Goal: Information Seeking & Learning: Get advice/opinions

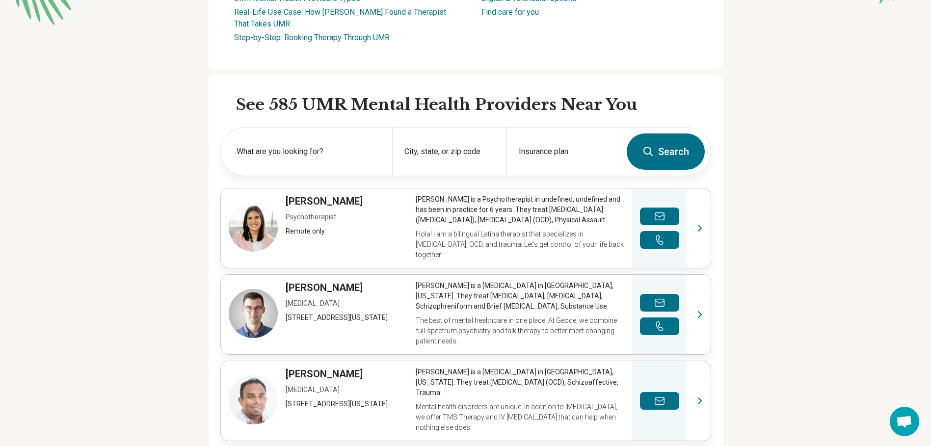
scroll to position [245, 0]
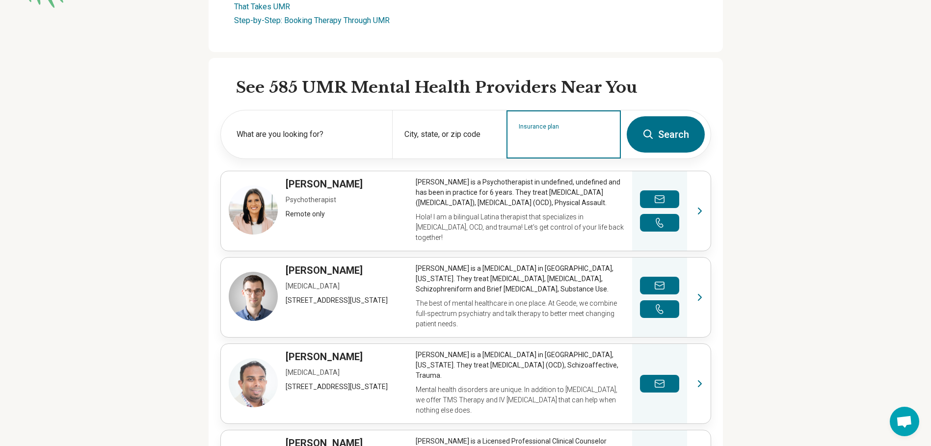
click at [580, 147] on input "Insurance plan" at bounding box center [564, 141] width 90 height 12
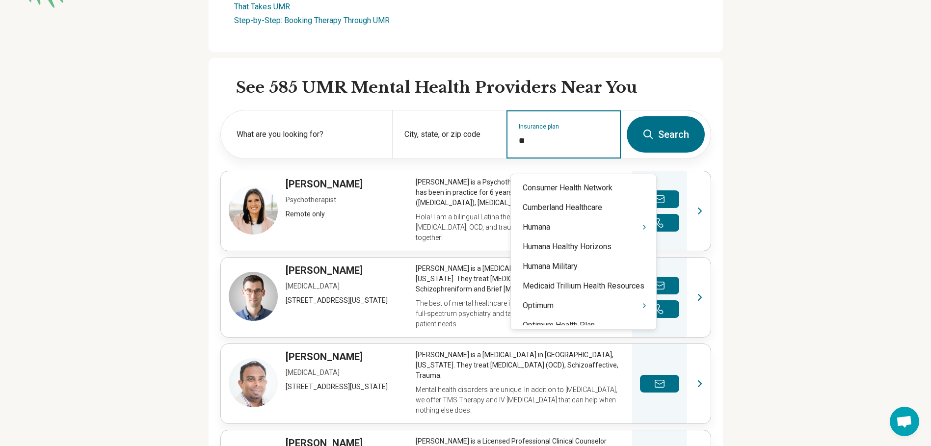
type input "***"
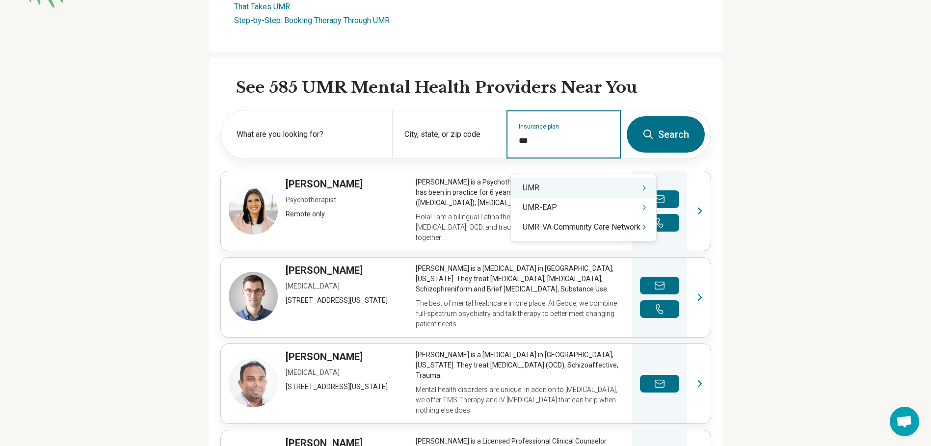
click at [579, 181] on div "UMR" at bounding box center [583, 188] width 145 height 20
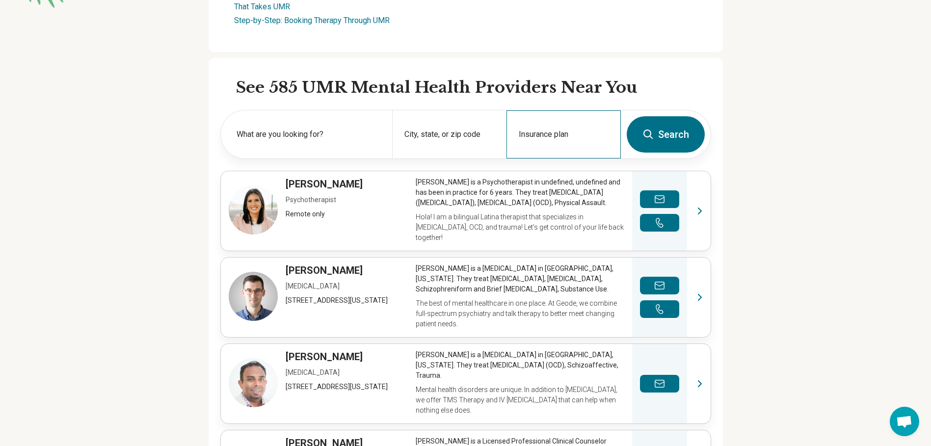
click at [557, 159] on form "What are you looking for? City, state, or zip code Insurance plan Search" at bounding box center [465, 134] width 491 height 49
click at [558, 147] on input "Insurance plan" at bounding box center [564, 141] width 90 height 12
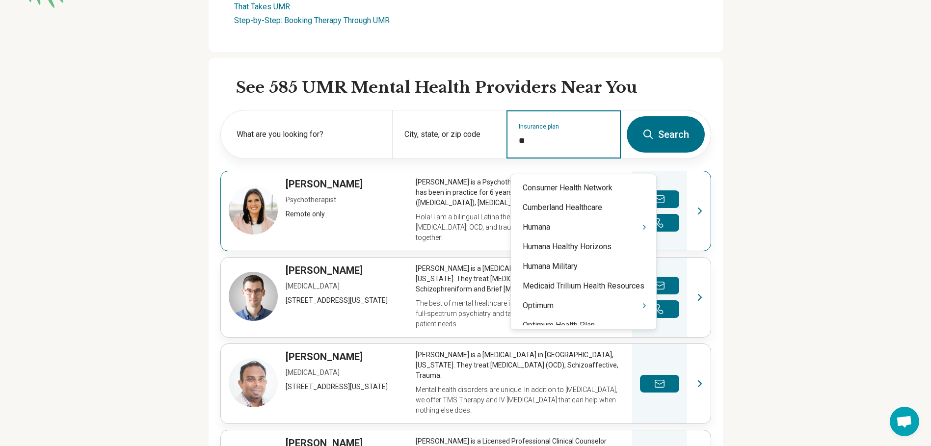
type input "***"
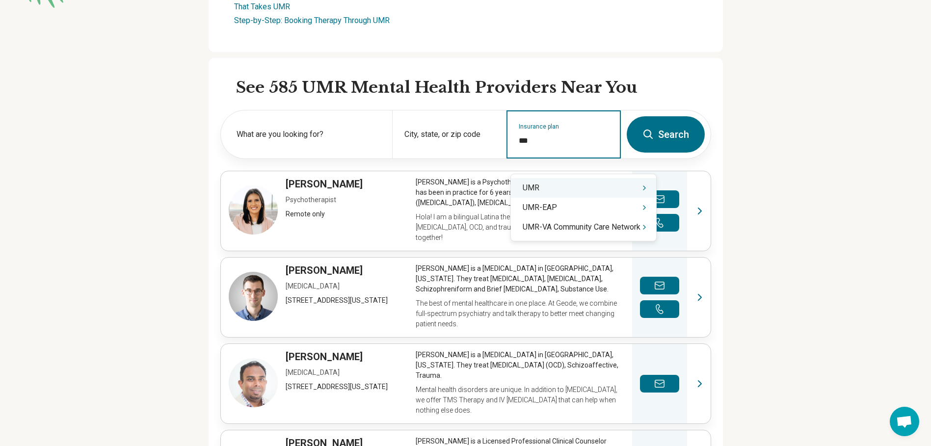
click at [646, 188] on icon "Suggestions" at bounding box center [644, 188] width 8 height 8
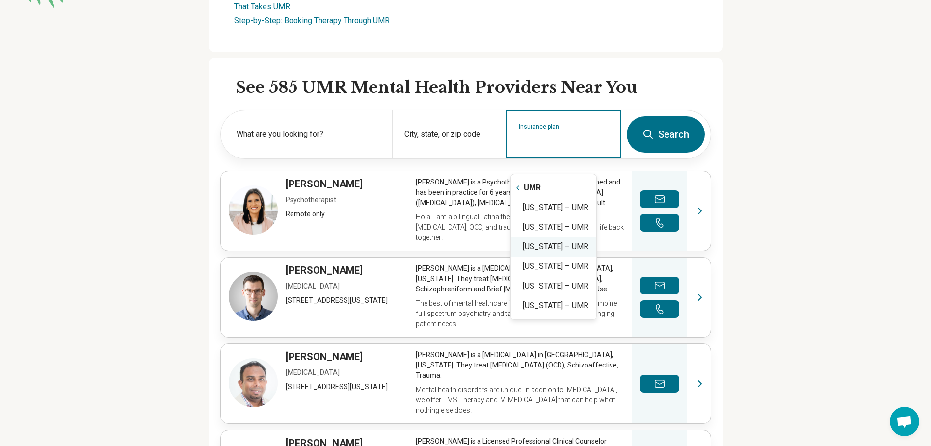
click at [547, 253] on div "[US_STATE] – UMR" at bounding box center [553, 247] width 85 height 20
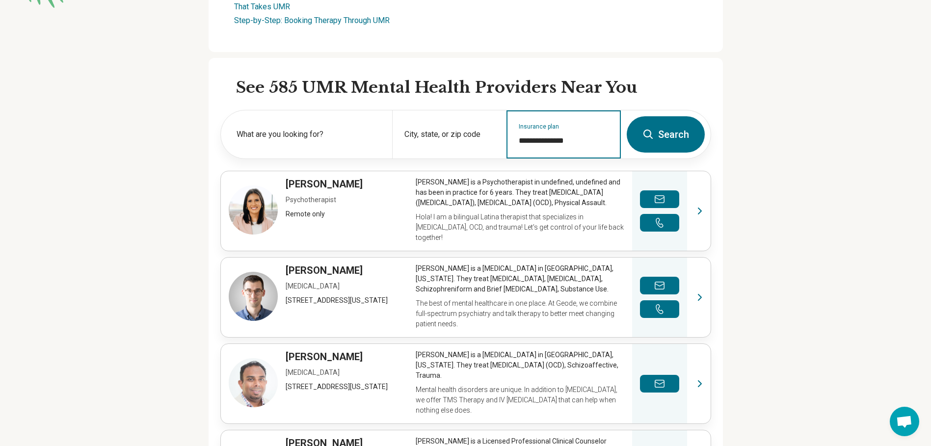
type input "**********"
click at [674, 138] on button "Search" at bounding box center [666, 134] width 78 height 36
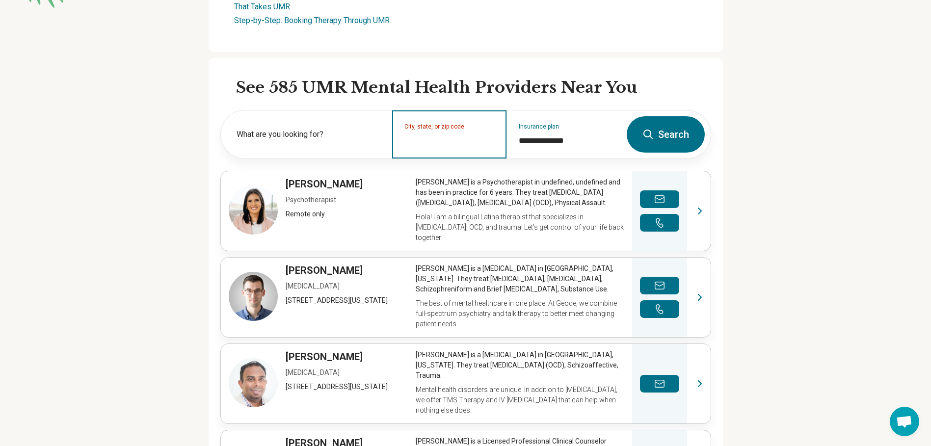
click at [452, 147] on input "City, state, or zip code" at bounding box center [449, 141] width 90 height 12
click at [661, 140] on button "Search" at bounding box center [666, 134] width 78 height 36
click at [439, 147] on input "City, state, or zip code" at bounding box center [449, 141] width 90 height 12
type input "******"
click at [446, 147] on input "City, state, or zip code" at bounding box center [449, 141] width 90 height 12
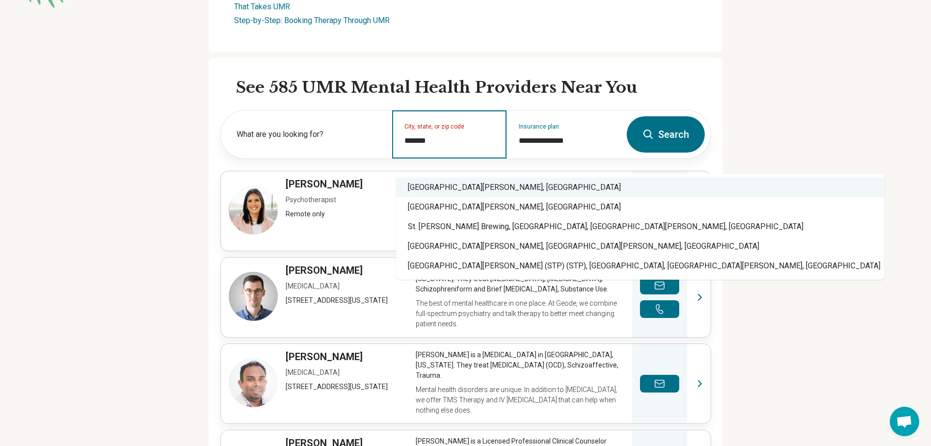
click at [529, 186] on div "[GEOGRAPHIC_DATA][PERSON_NAME], [GEOGRAPHIC_DATA]" at bounding box center [640, 188] width 488 height 20
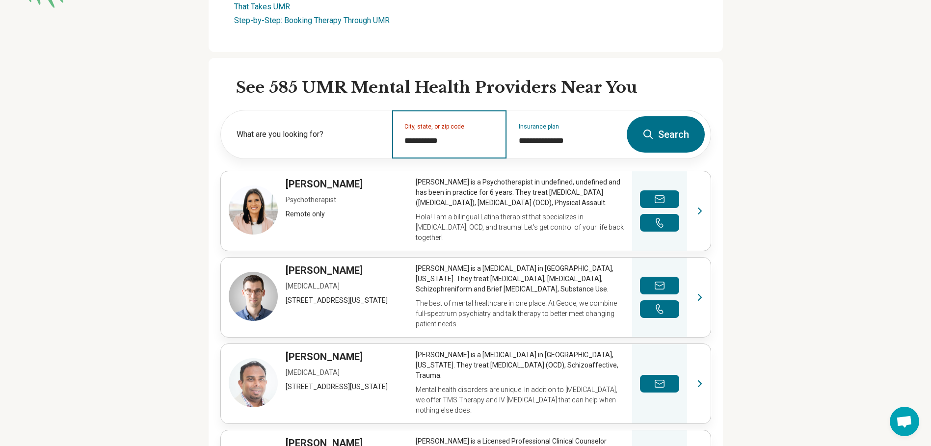
type input "**********"
click at [669, 142] on button "Search" at bounding box center [666, 134] width 78 height 36
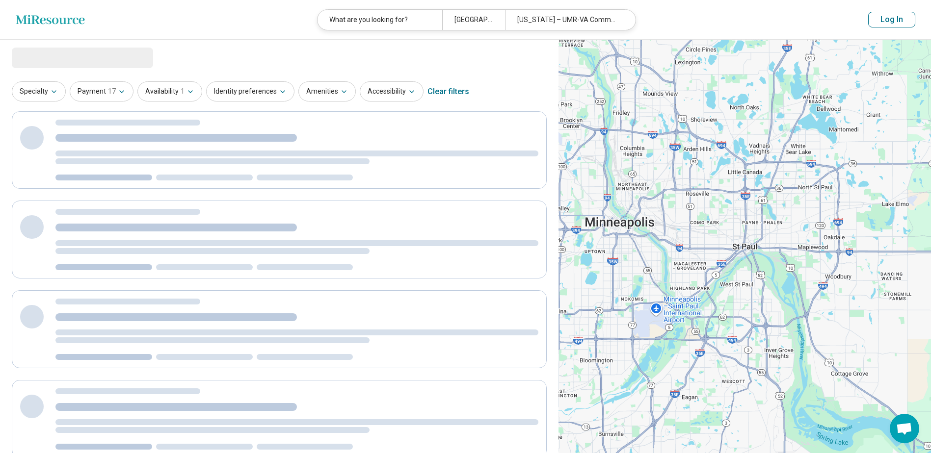
select select "***"
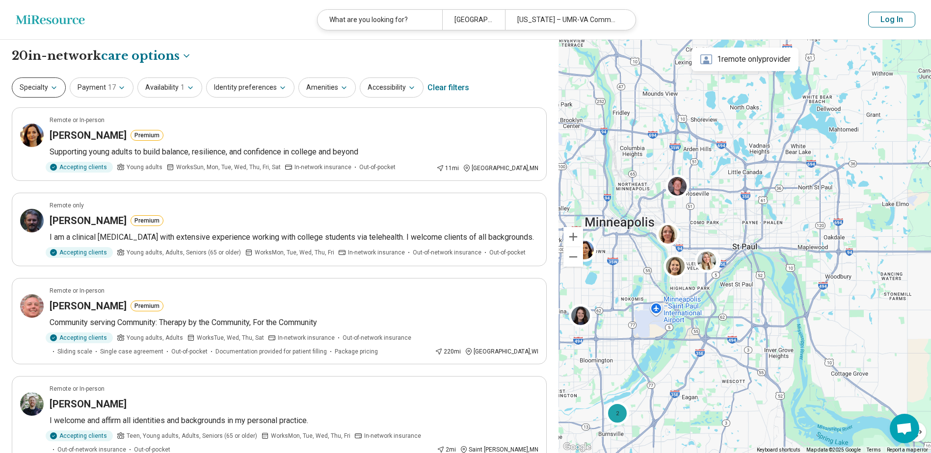
click at [48, 83] on button "Specialty" at bounding box center [39, 88] width 54 height 20
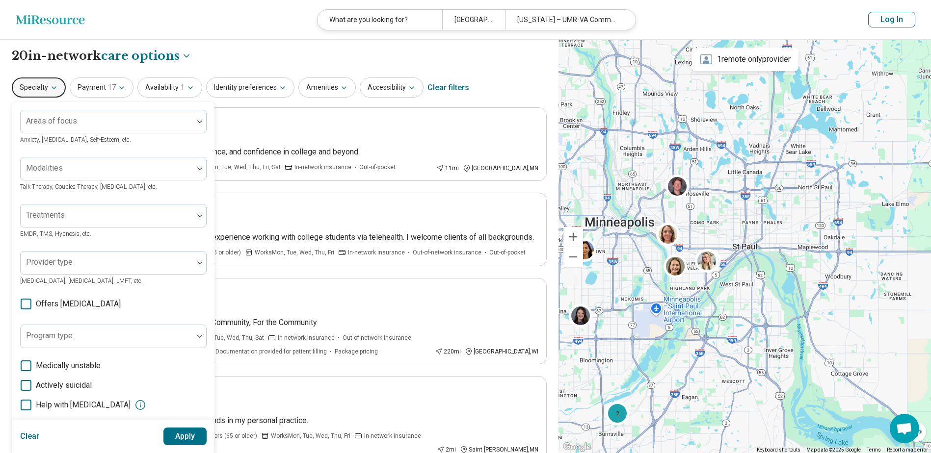
click at [48, 84] on button "Specialty" at bounding box center [39, 88] width 54 height 20
click at [175, 81] on button "Availability 1" at bounding box center [169, 88] width 65 height 20
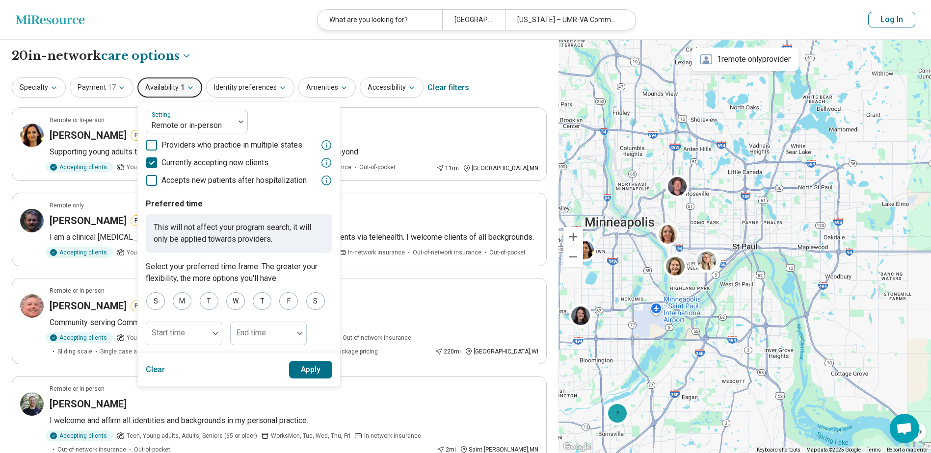
click at [259, 56] on div "**********" at bounding box center [279, 56] width 535 height 17
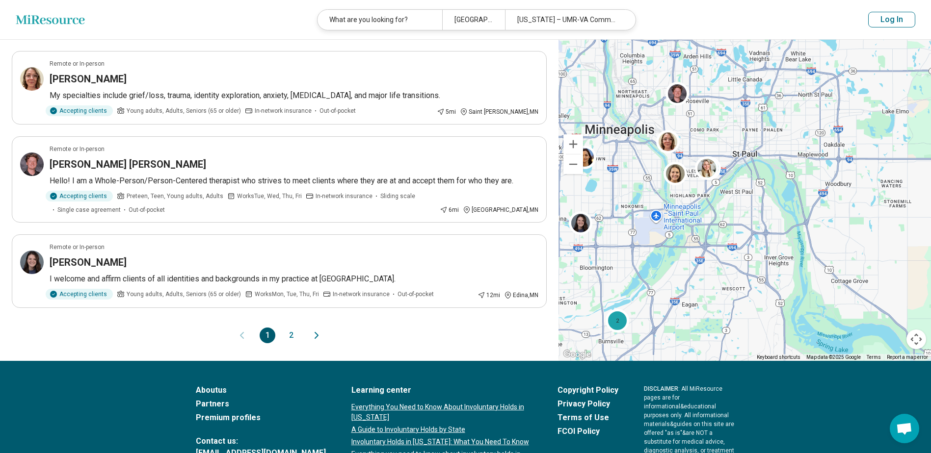
scroll to position [736, 0]
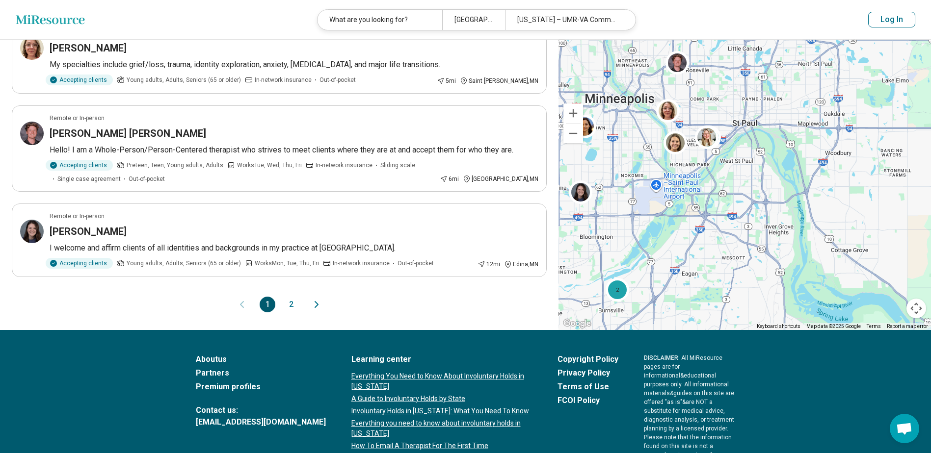
click at [289, 301] on button "2" at bounding box center [291, 305] width 16 height 16
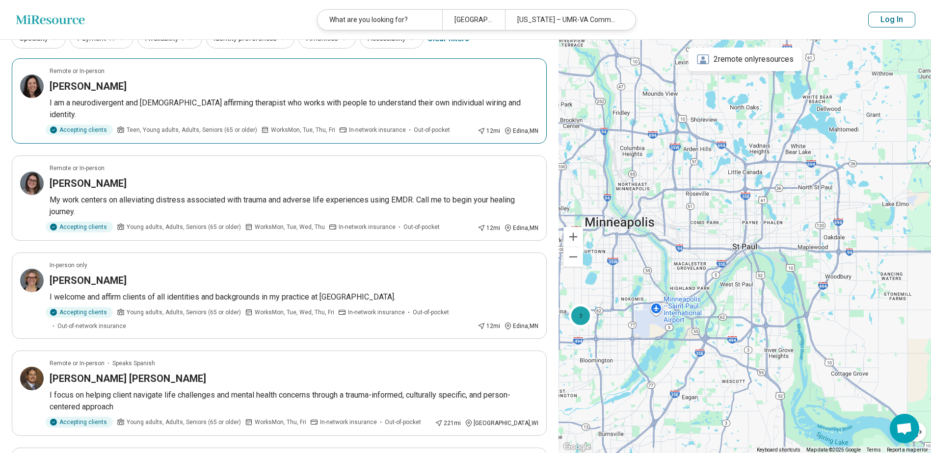
scroll to position [98, 0]
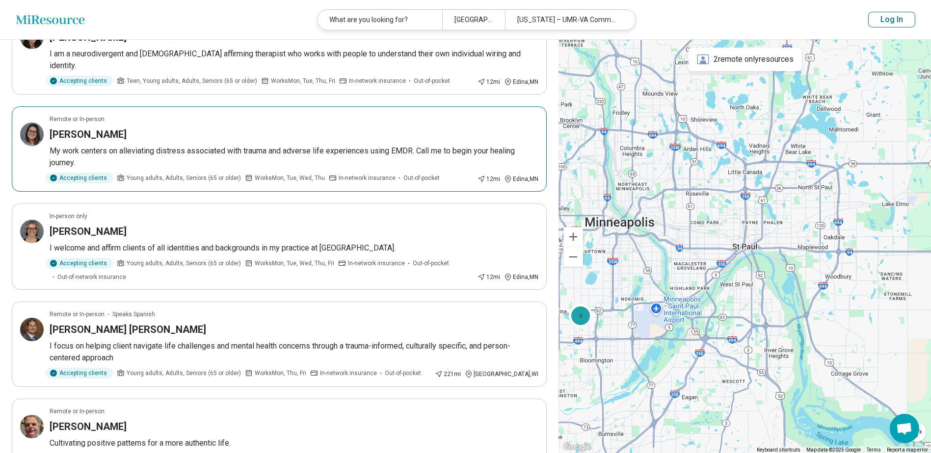
click at [198, 128] on div "[PERSON_NAME]" at bounding box center [294, 135] width 489 height 14
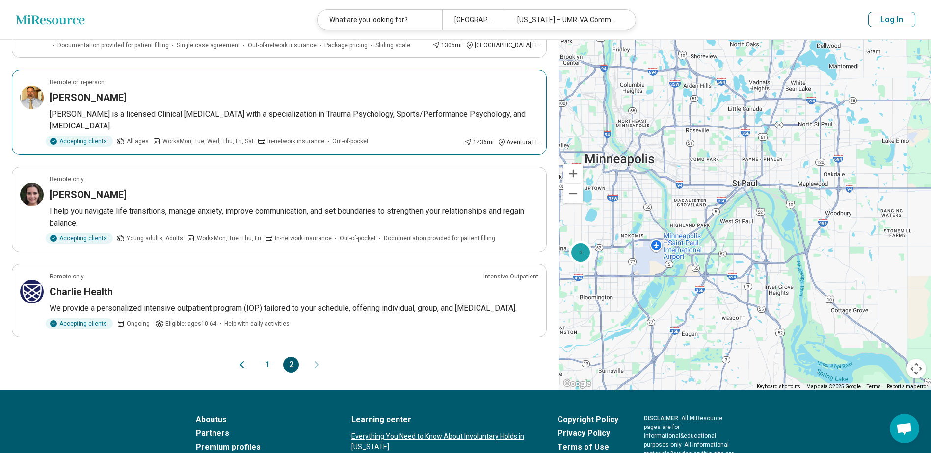
scroll to position [736, 0]
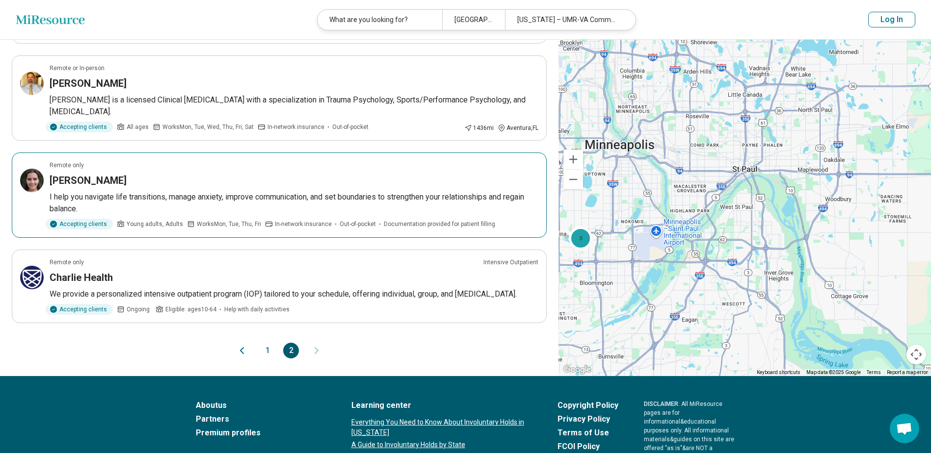
click at [253, 179] on article "Remote only [PERSON_NAME] I help you navigate life transitions, manage anxiety,…" at bounding box center [279, 195] width 535 height 85
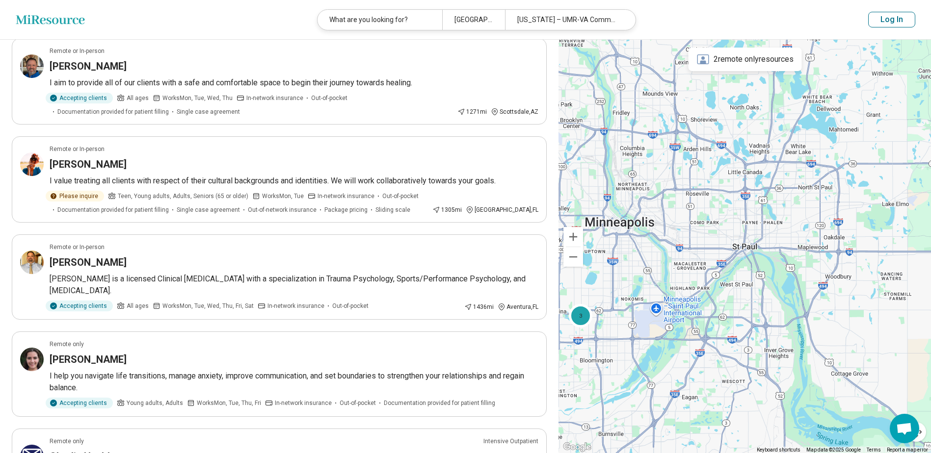
scroll to position [540, 0]
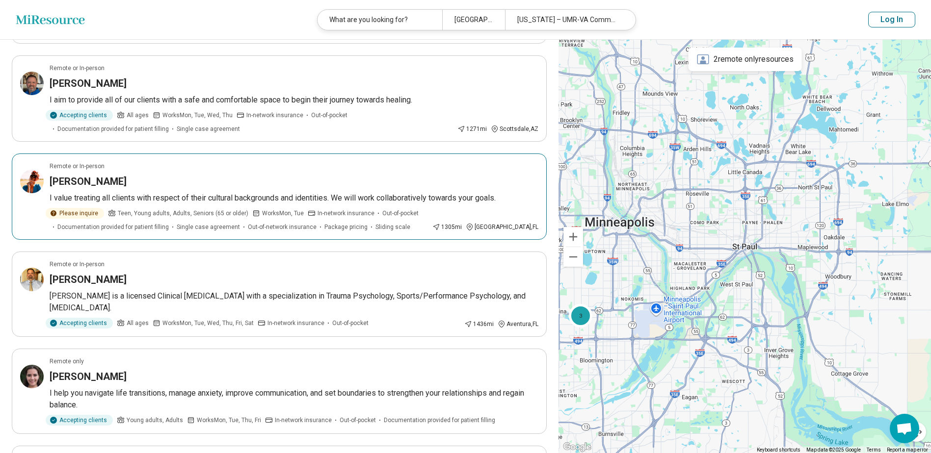
click at [296, 209] on span "Works Mon, Tue" at bounding box center [283, 213] width 42 height 9
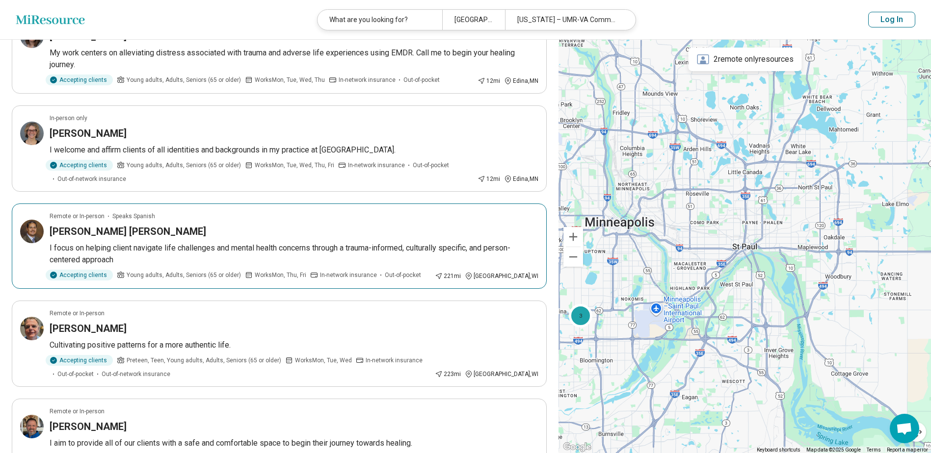
scroll to position [147, 0]
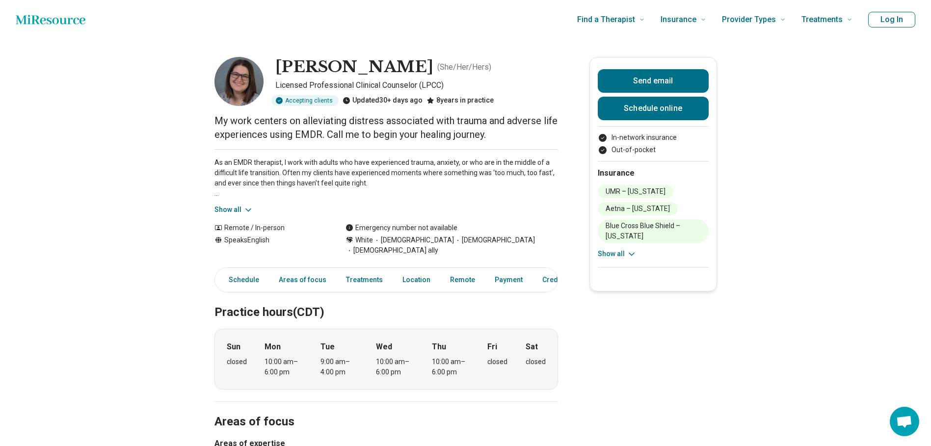
drag, startPoint x: 246, startPoint y: 209, endPoint x: 249, endPoint y: 201, distance: 8.4
click at [246, 209] on icon at bounding box center [248, 210] width 10 height 10
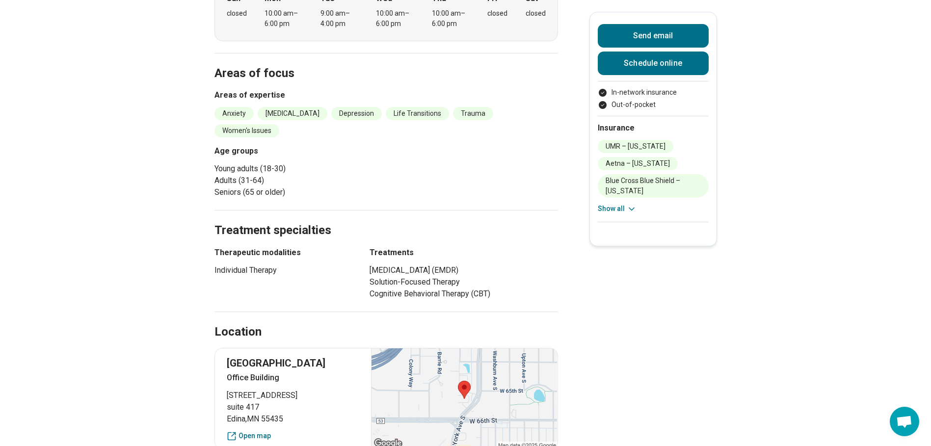
scroll to position [442, 0]
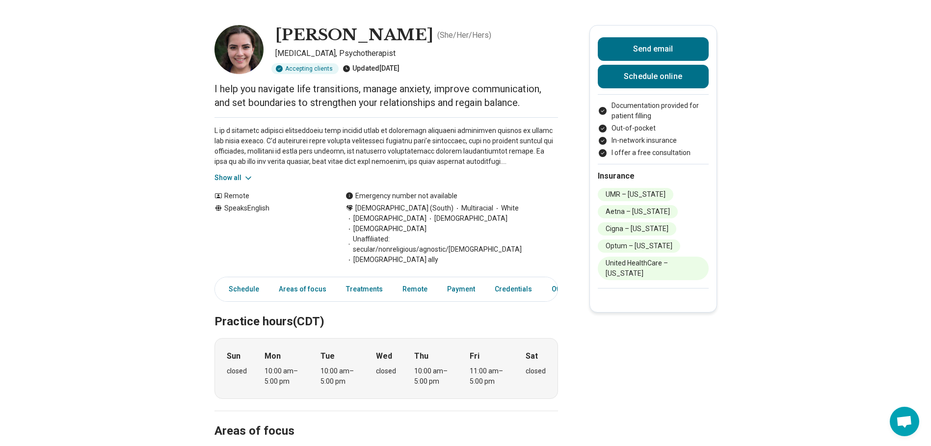
scroll to position [49, 0]
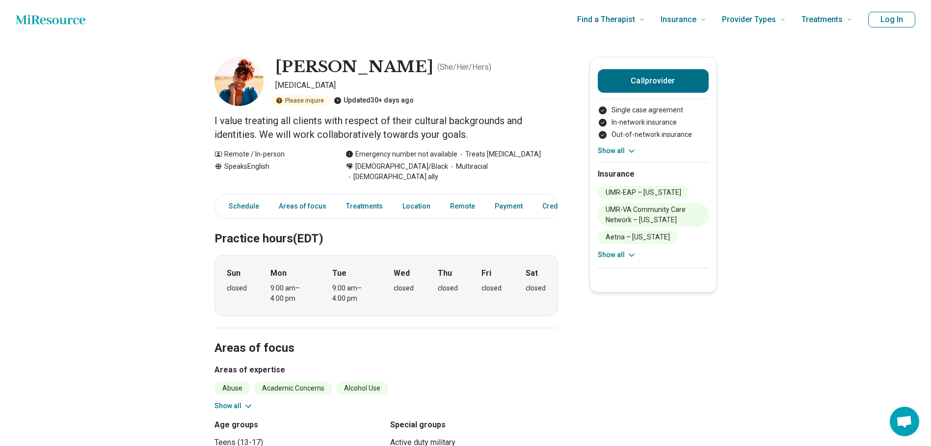
click at [632, 254] on icon at bounding box center [632, 255] width 10 height 10
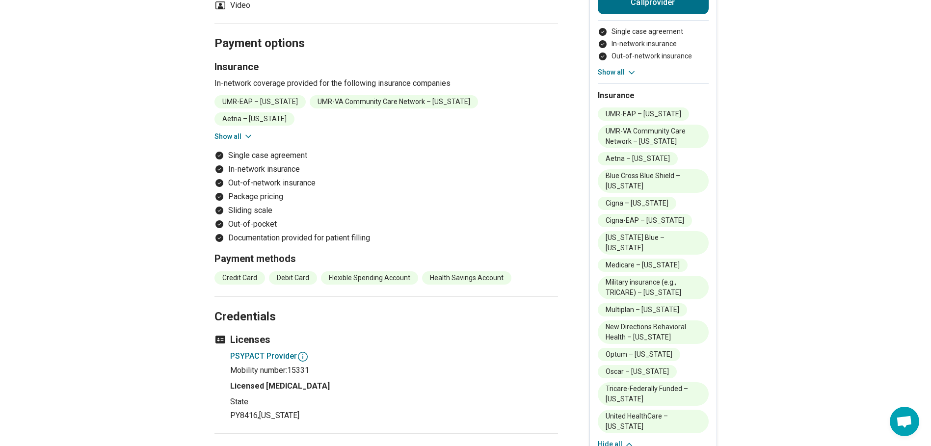
scroll to position [1129, 0]
